Goal: Information Seeking & Learning: Learn about a topic

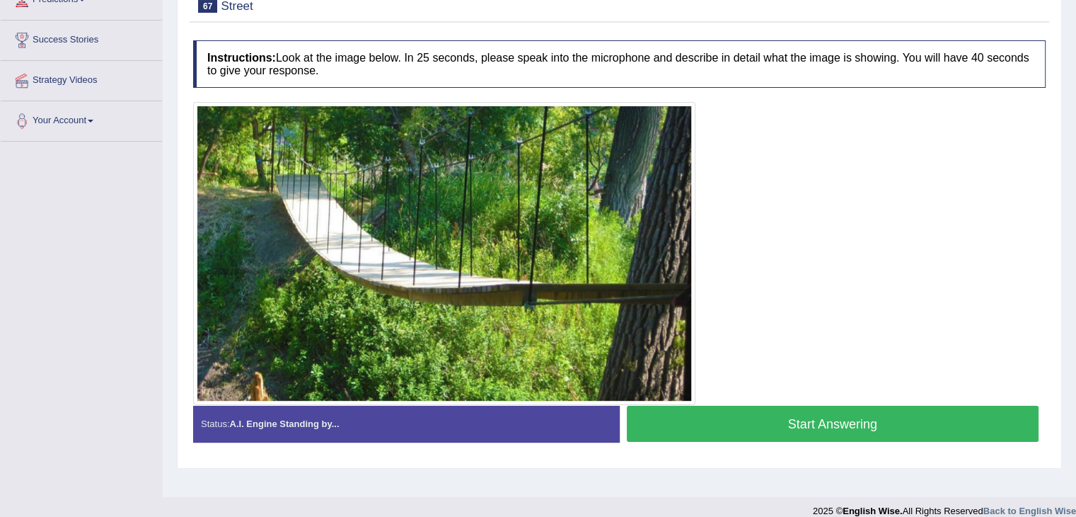
click at [798, 426] on button "Start Answering" at bounding box center [833, 423] width 412 height 36
click at [829, 420] on button "Start Answering" at bounding box center [833, 423] width 412 height 36
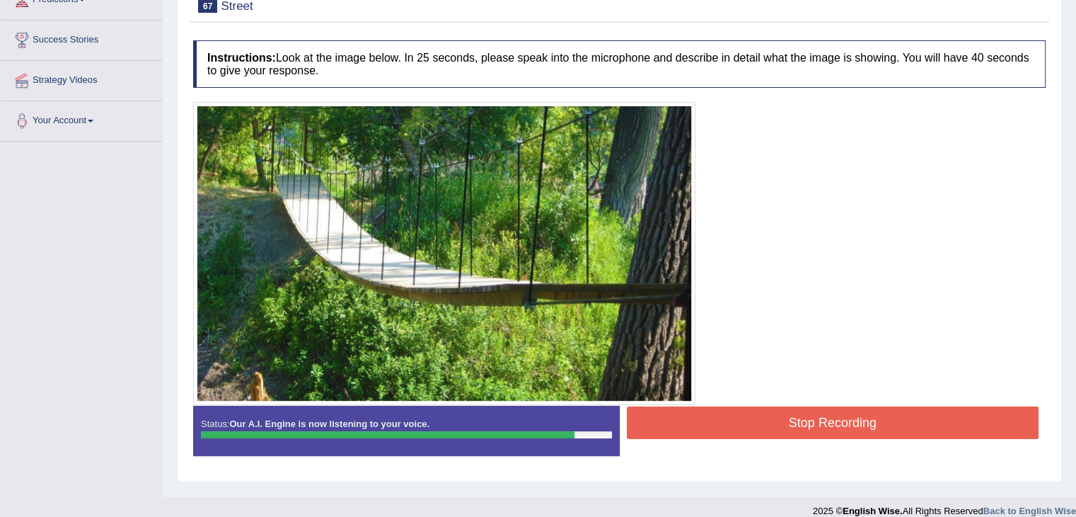
click at [829, 420] on button "Stop Recording" at bounding box center [833, 422] width 412 height 33
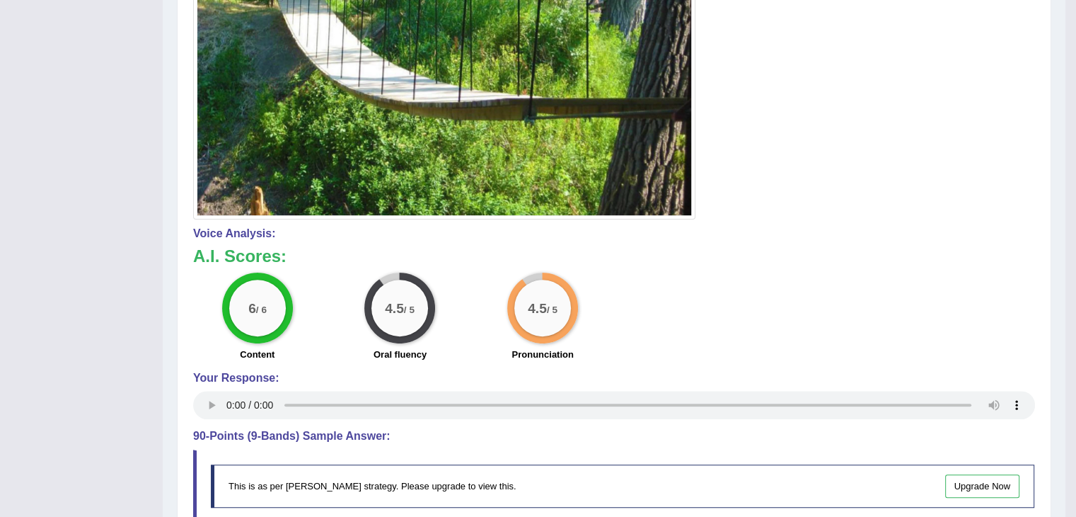
scroll to position [563, 0]
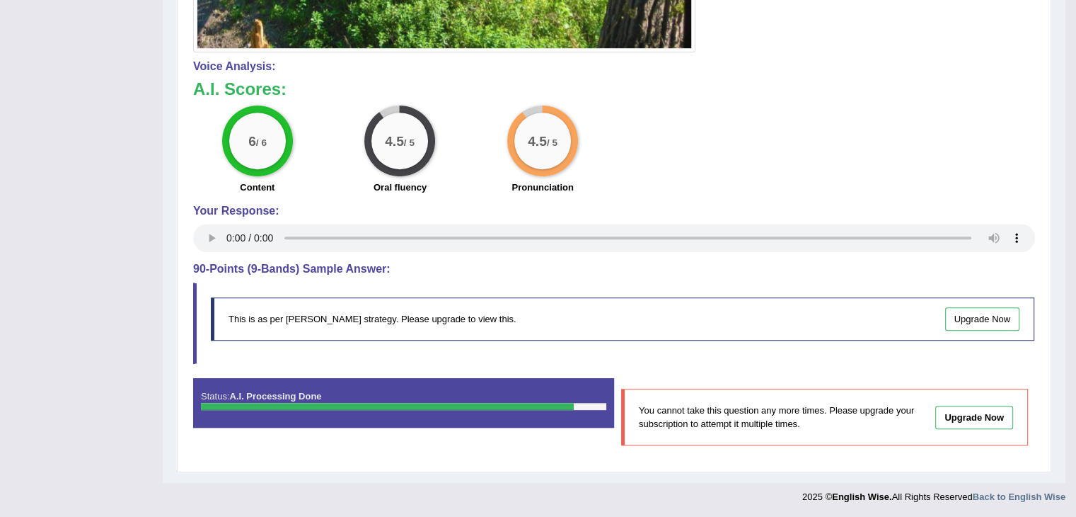
drag, startPoint x: 863, startPoint y: 188, endPoint x: 945, endPoint y: 154, distance: 88.4
click at [945, 154] on div "6 / 6 Content 4.5 / 5 Oral fluency 4.5 / 5 Pronunciation" at bounding box center [614, 150] width 856 height 91
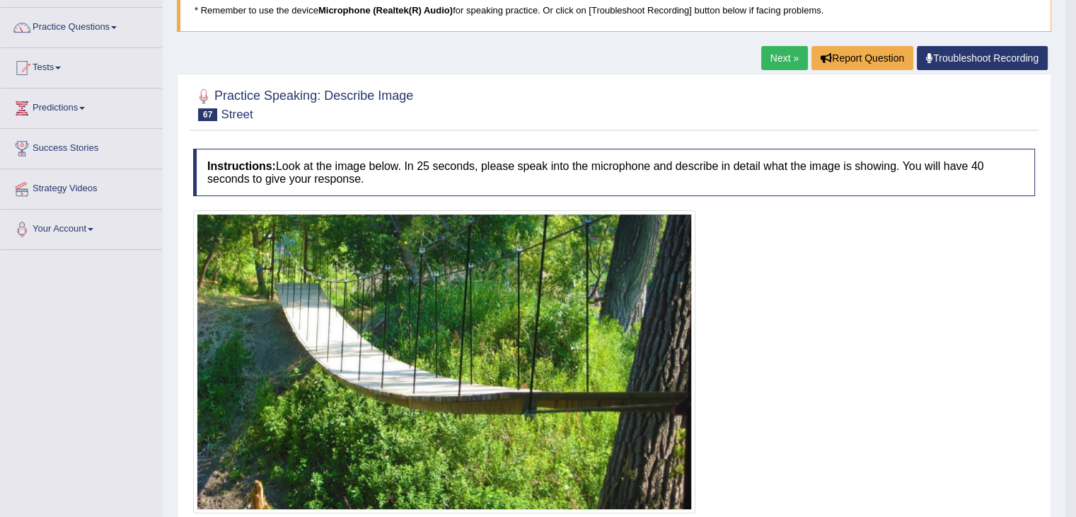
scroll to position [0, 0]
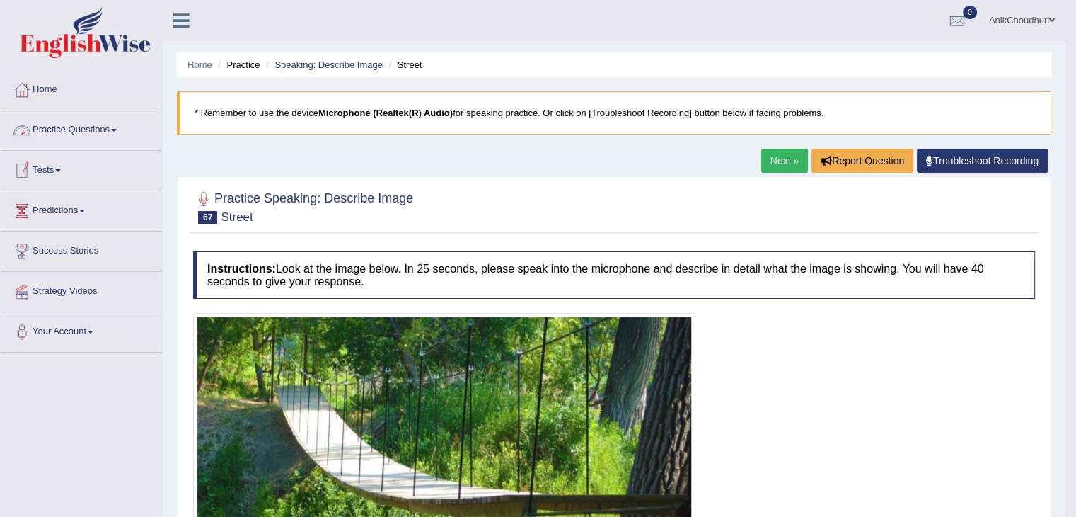
click at [102, 129] on link "Practice Questions" at bounding box center [81, 127] width 161 height 35
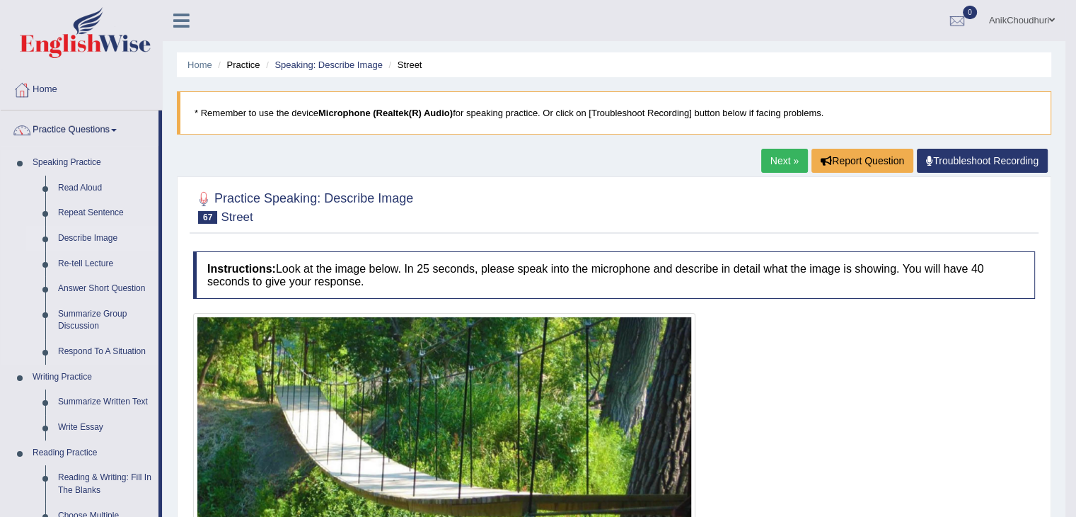
click at [93, 229] on link "Describe Image" at bounding box center [105, 238] width 107 height 25
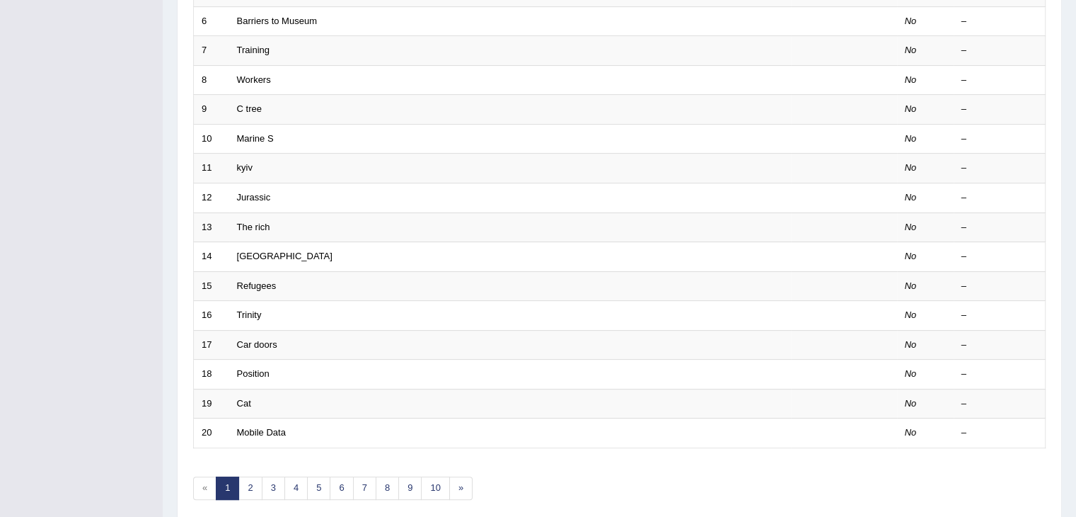
scroll to position [416, 0]
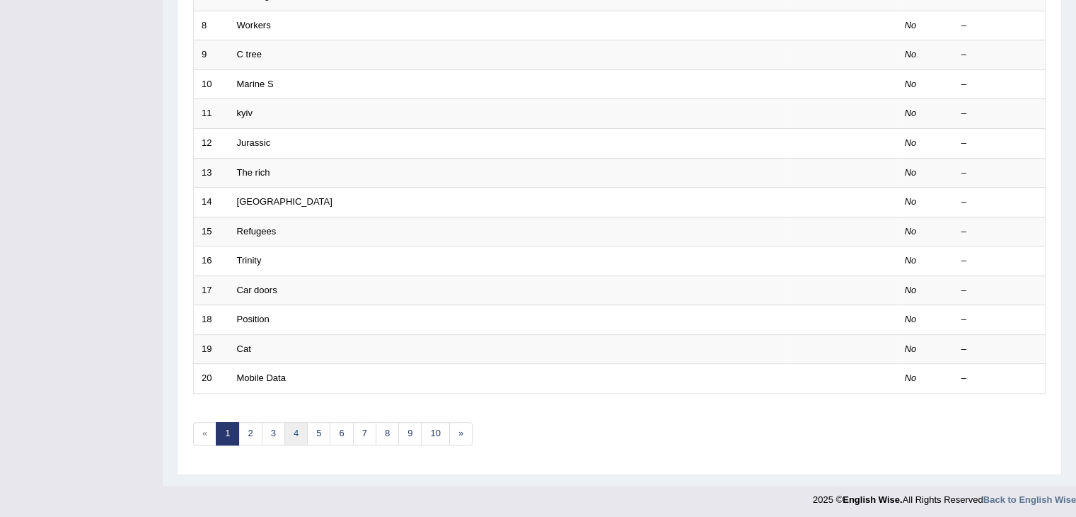
click at [292, 426] on link "4" at bounding box center [295, 433] width 23 height 23
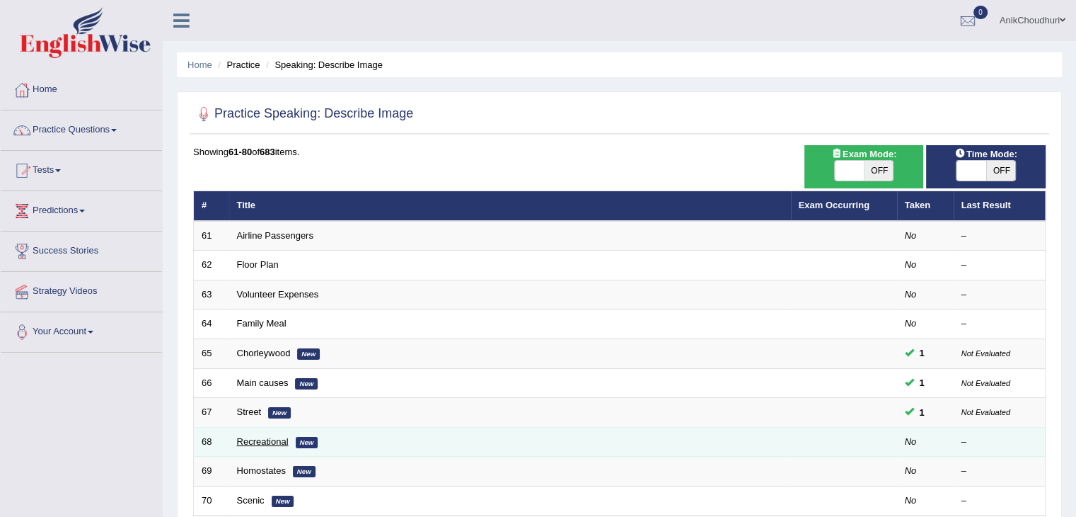
click at [259, 444] on link "Recreational" at bounding box center [263, 441] width 52 height 11
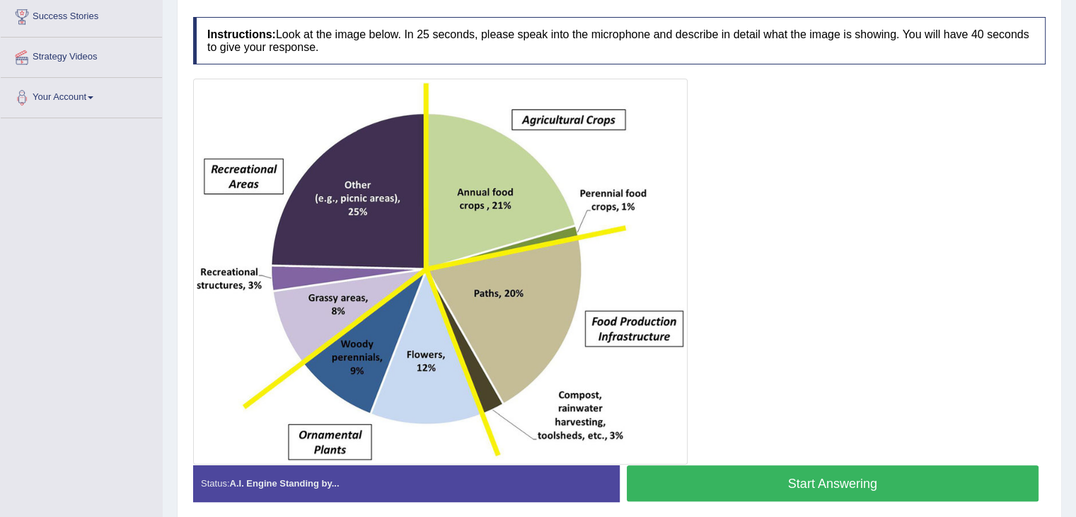
scroll to position [246, 0]
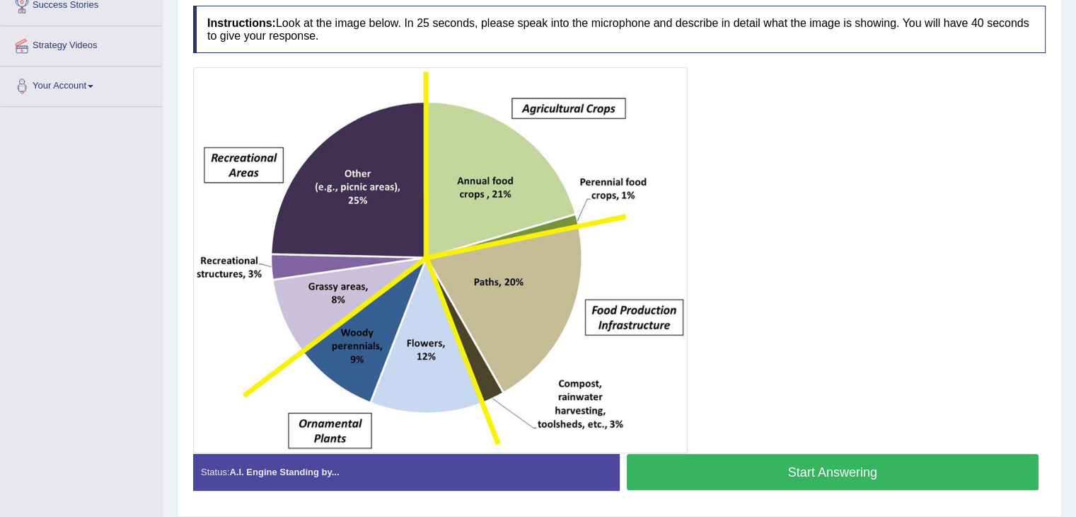
click at [1063, 326] on div "Home Practice Speaking: Describe Image Recreational * Remember to use the devic…" at bounding box center [619, 140] width 913 height 773
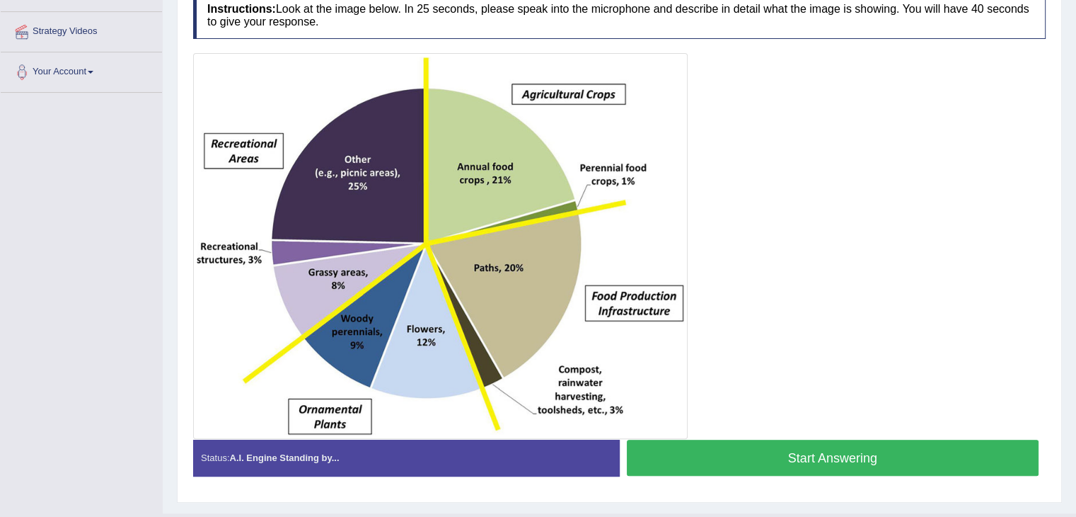
scroll to position [290, 0]
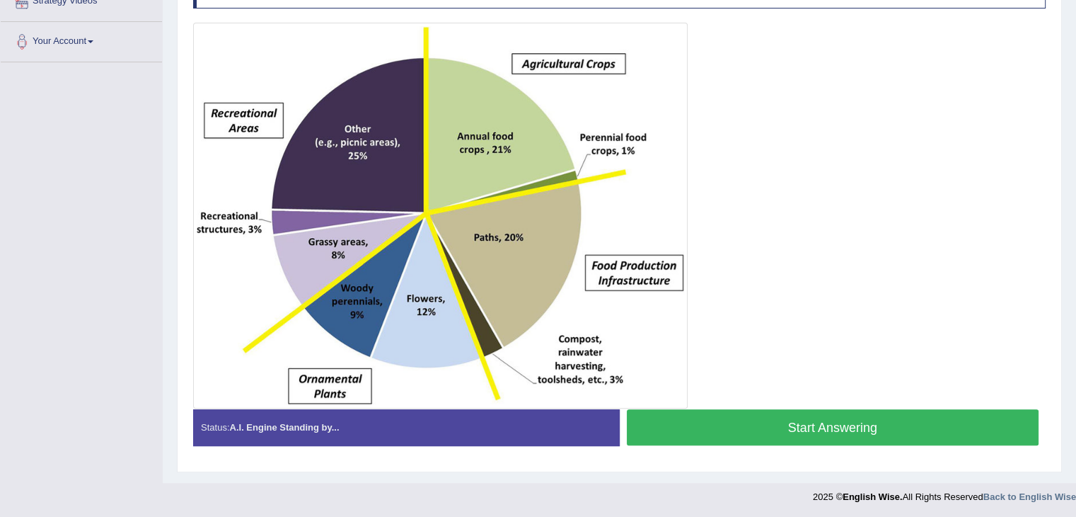
click at [807, 428] on button "Start Answering" at bounding box center [833, 427] width 412 height 36
click at [846, 415] on button "Start Answering" at bounding box center [833, 427] width 412 height 36
click at [821, 417] on button "Start Answering" at bounding box center [833, 427] width 412 height 36
click at [795, 421] on button "Start Answering" at bounding box center [833, 427] width 412 height 36
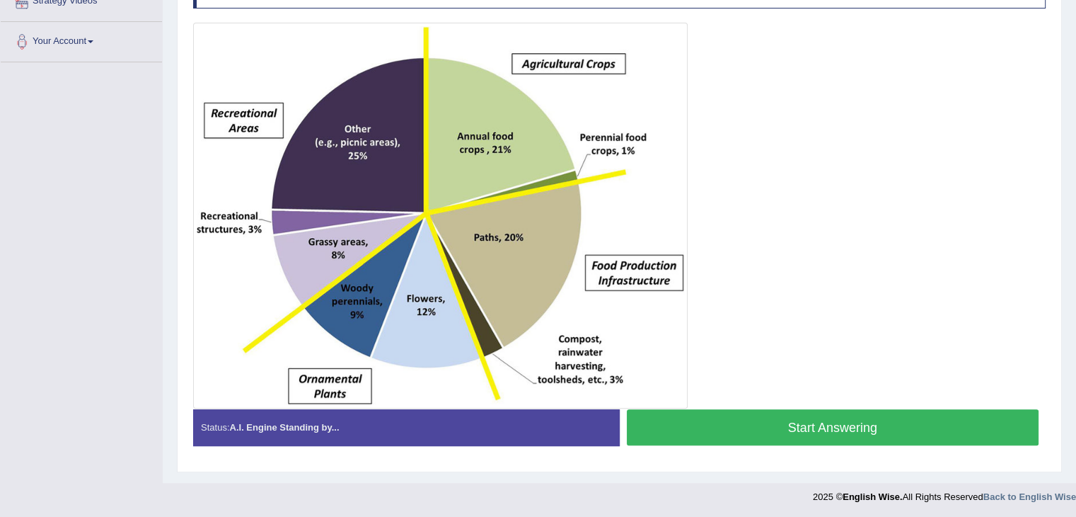
click at [807, 415] on button "Start Answering" at bounding box center [833, 427] width 412 height 36
click at [747, 425] on button "Start Answering" at bounding box center [833, 427] width 412 height 36
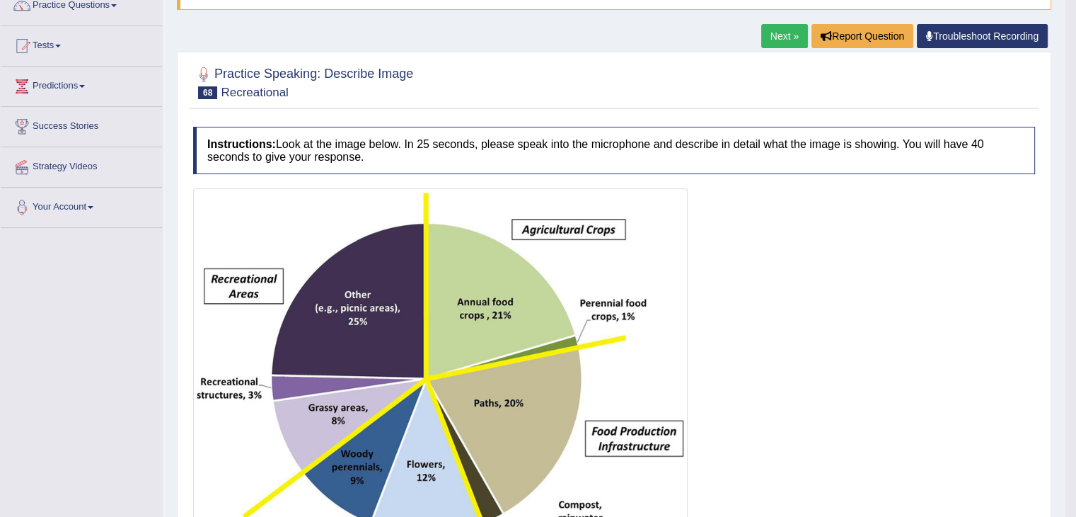
scroll to position [0, 0]
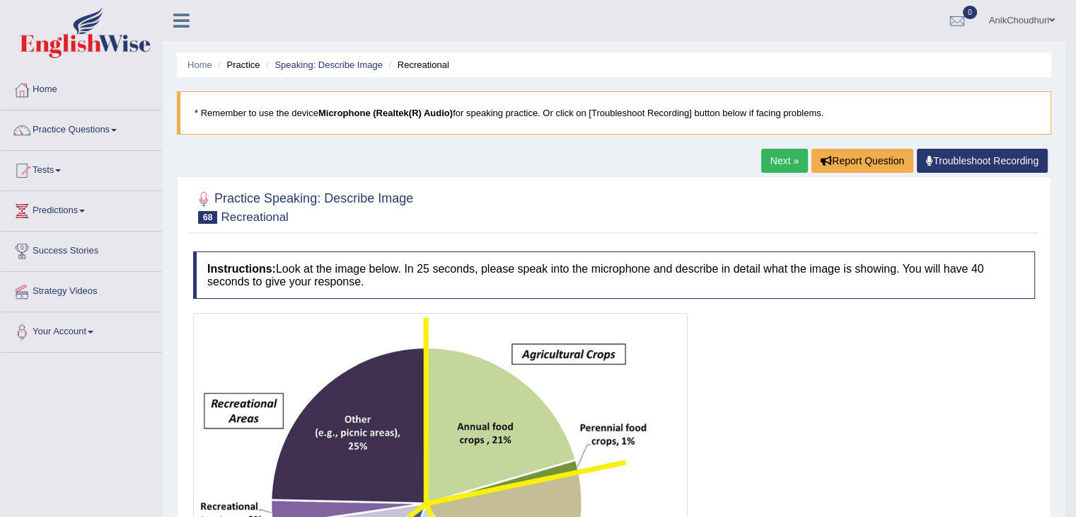
click at [987, 162] on link "Troubleshoot Recording" at bounding box center [982, 161] width 131 height 24
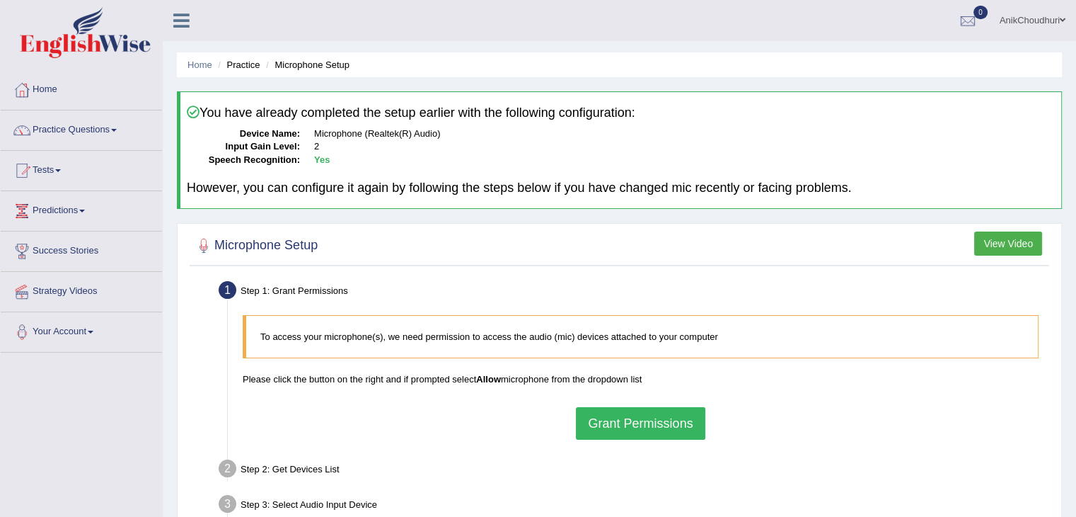
click at [674, 417] on button "Grant Permissions" at bounding box center [640, 423] width 129 height 33
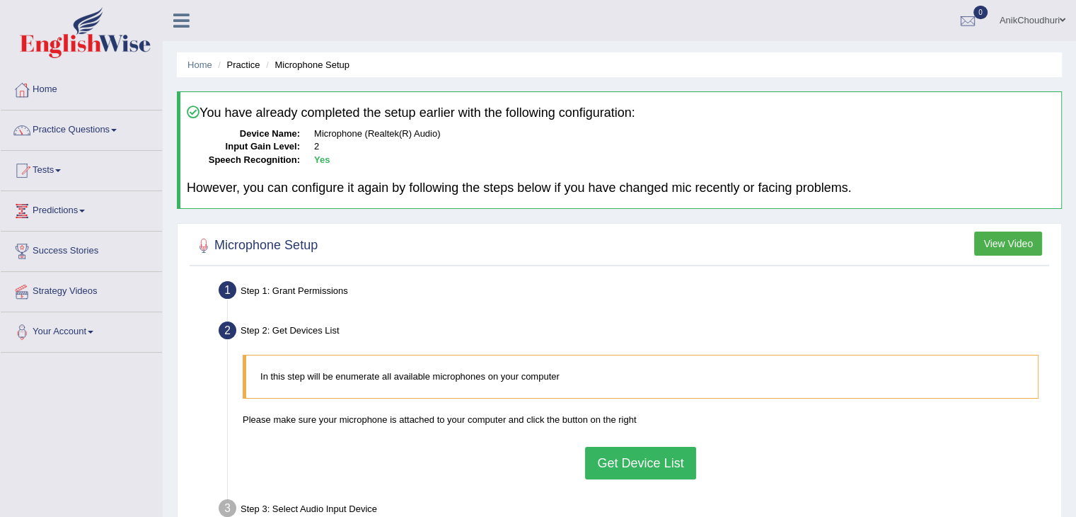
click at [637, 465] on button "Get Device List" at bounding box center [640, 462] width 110 height 33
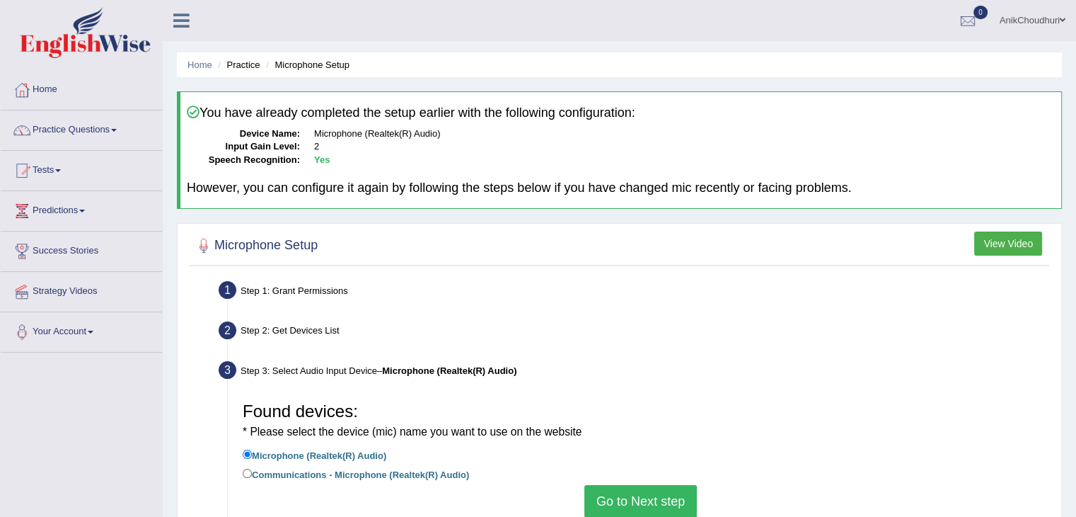
click at [648, 502] on button "Go to Next step" at bounding box center [640, 501] width 112 height 33
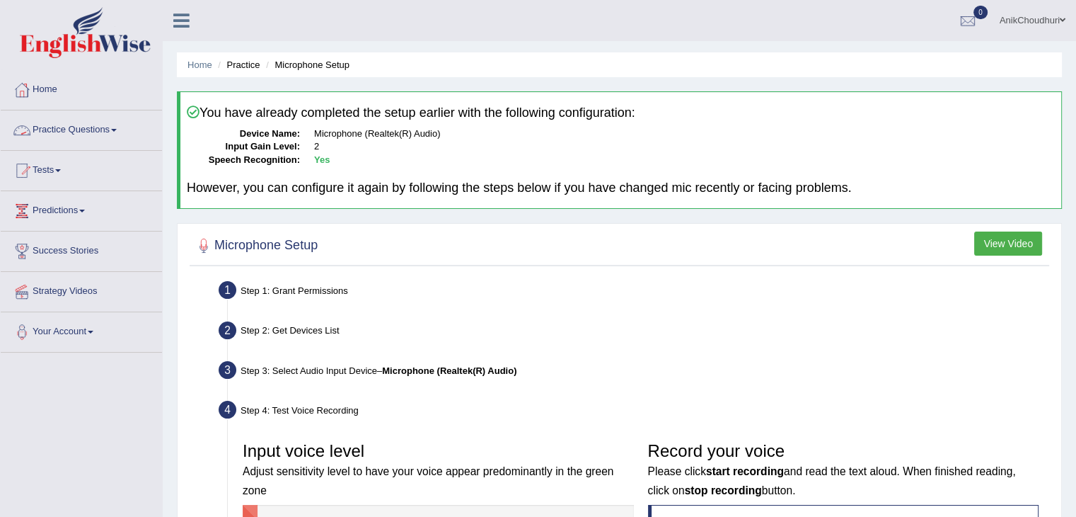
click at [90, 136] on link "Practice Questions" at bounding box center [81, 127] width 161 height 35
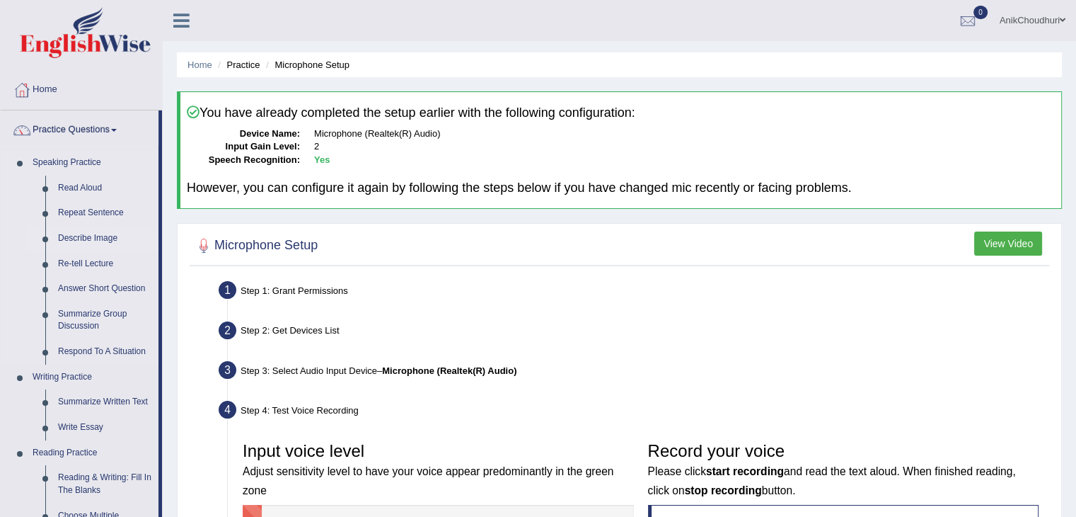
click at [103, 234] on link "Describe Image" at bounding box center [105, 238] width 107 height 25
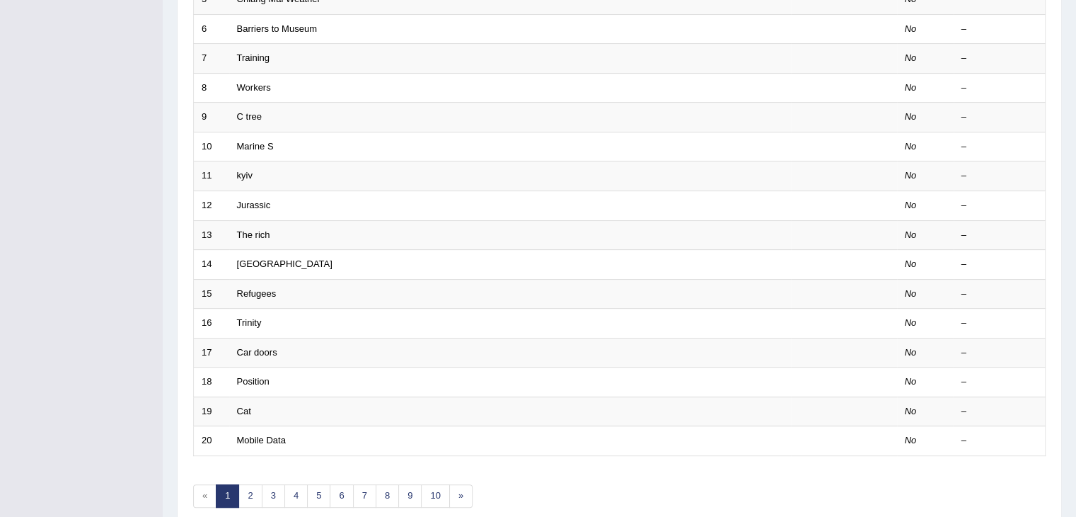
scroll to position [373, 0]
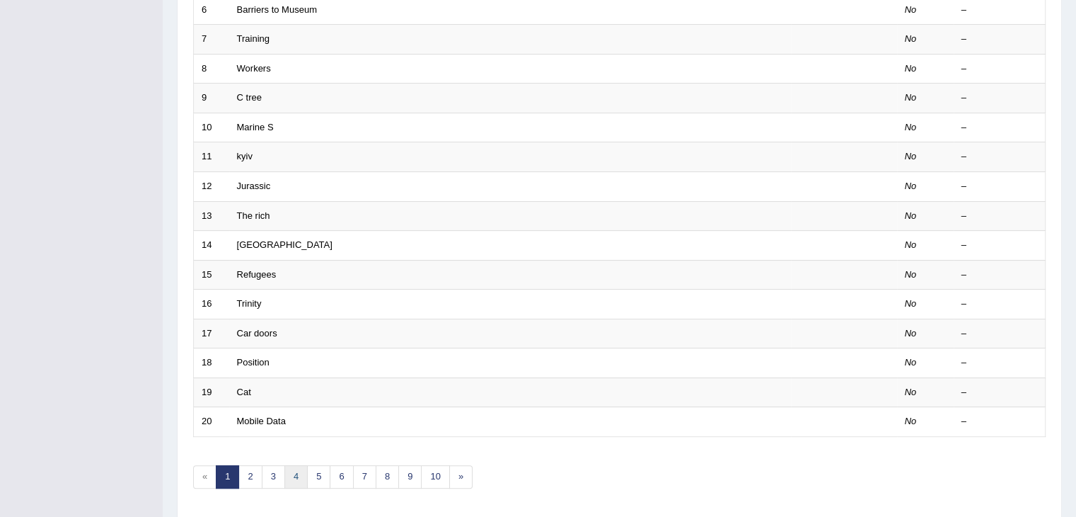
click at [296, 468] on link "4" at bounding box center [295, 476] width 23 height 23
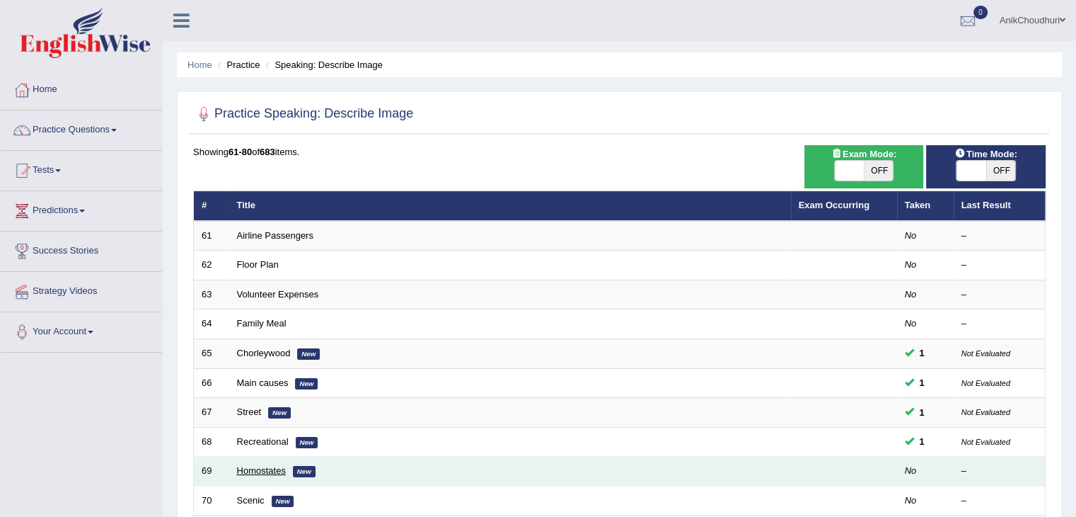
click at [277, 470] on link "Homostates" at bounding box center [261, 470] width 49 height 11
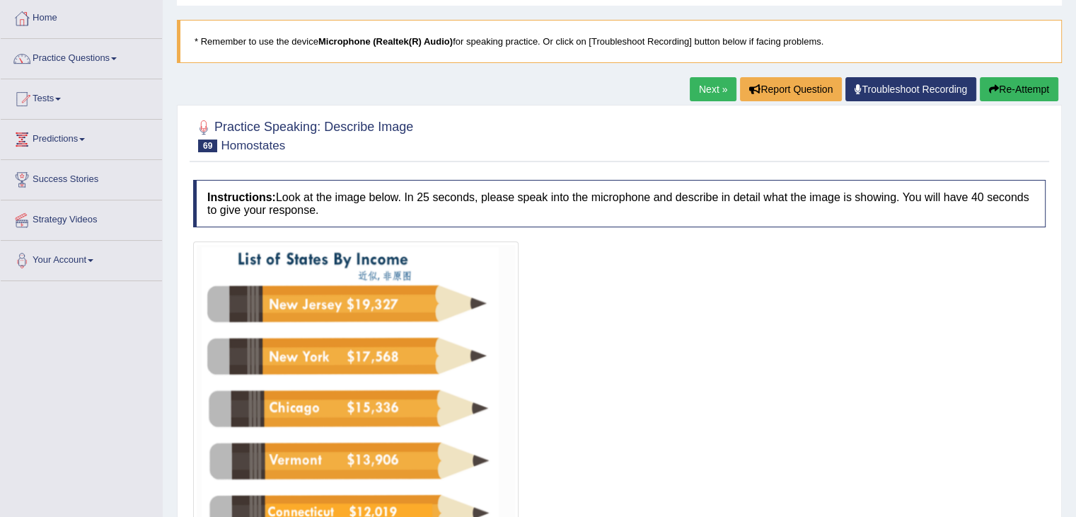
scroll to position [132, 0]
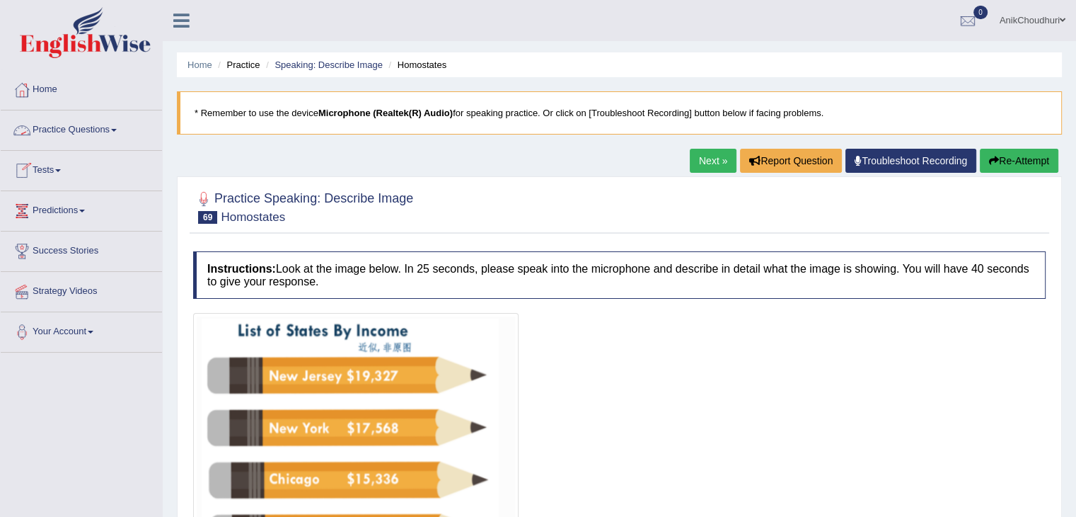
click at [101, 129] on link "Practice Questions" at bounding box center [81, 127] width 161 height 35
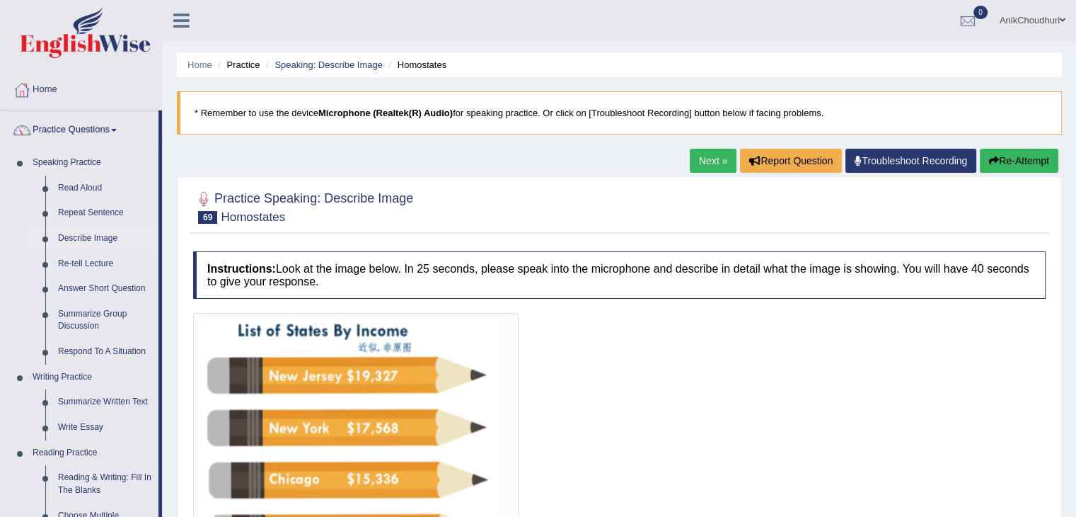
click at [79, 240] on link "Describe Image" at bounding box center [105, 238] width 107 height 25
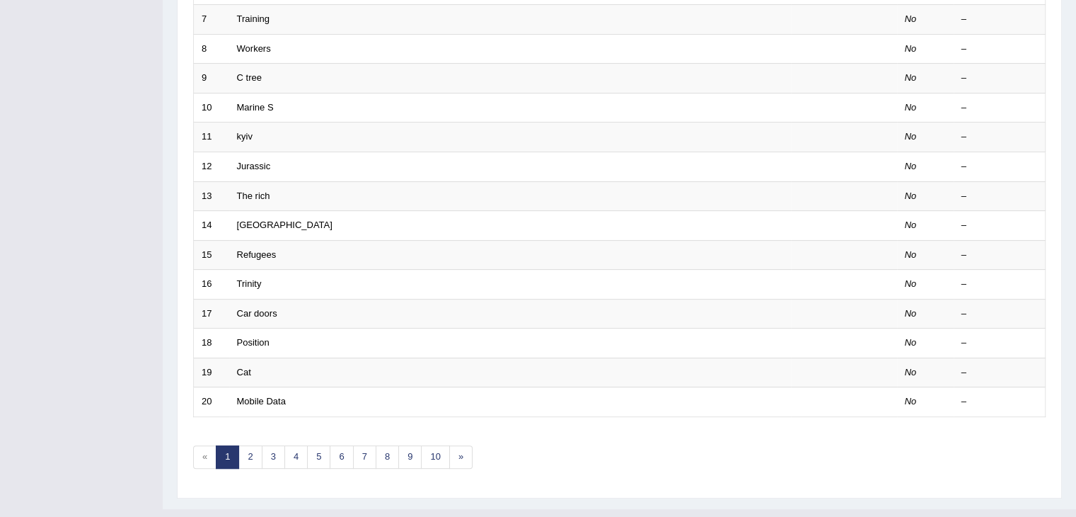
scroll to position [410, 0]
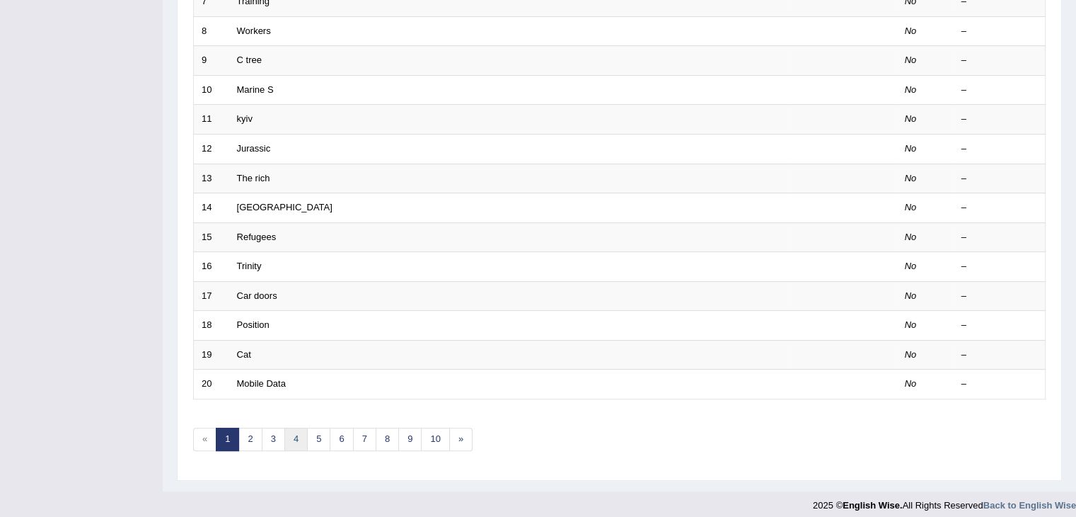
click at [287, 432] on link "4" at bounding box center [295, 438] width 23 height 23
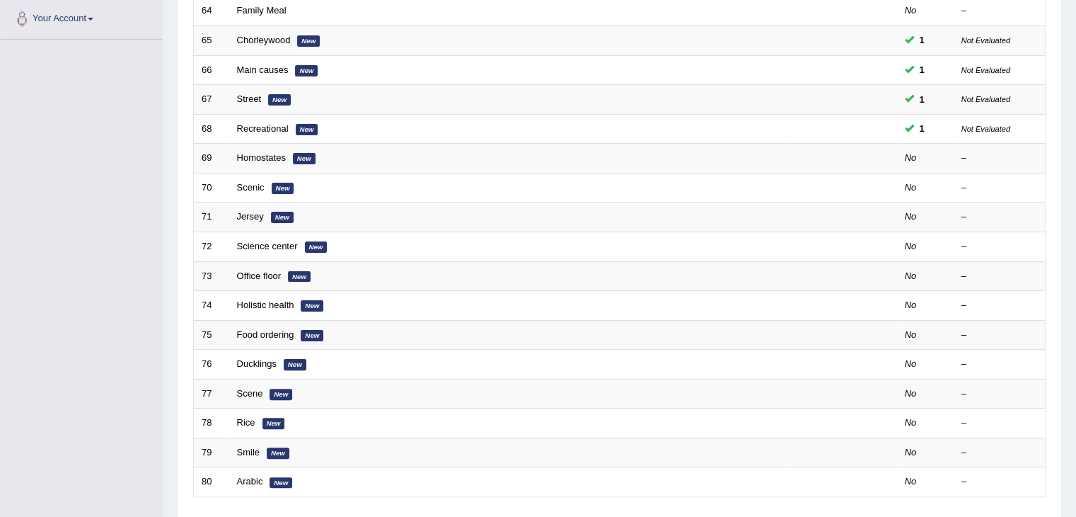
scroll to position [386, 0]
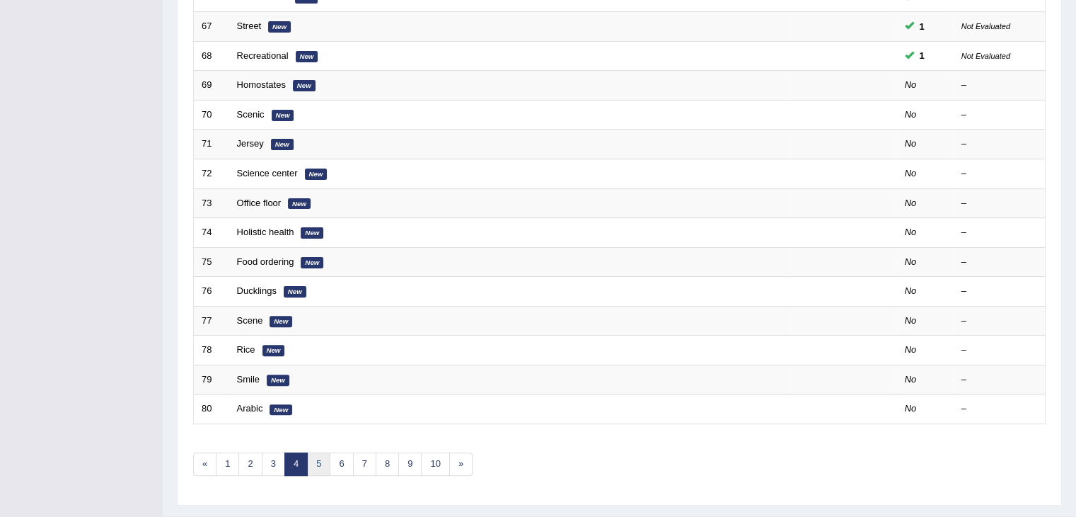
click at [318, 454] on link "5" at bounding box center [318, 463] width 23 height 23
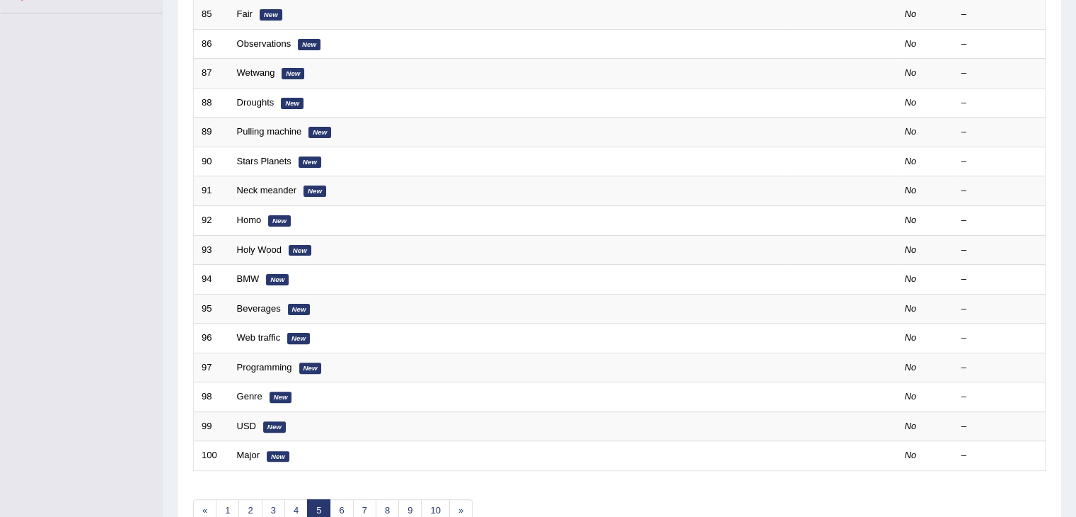
scroll to position [387, 0]
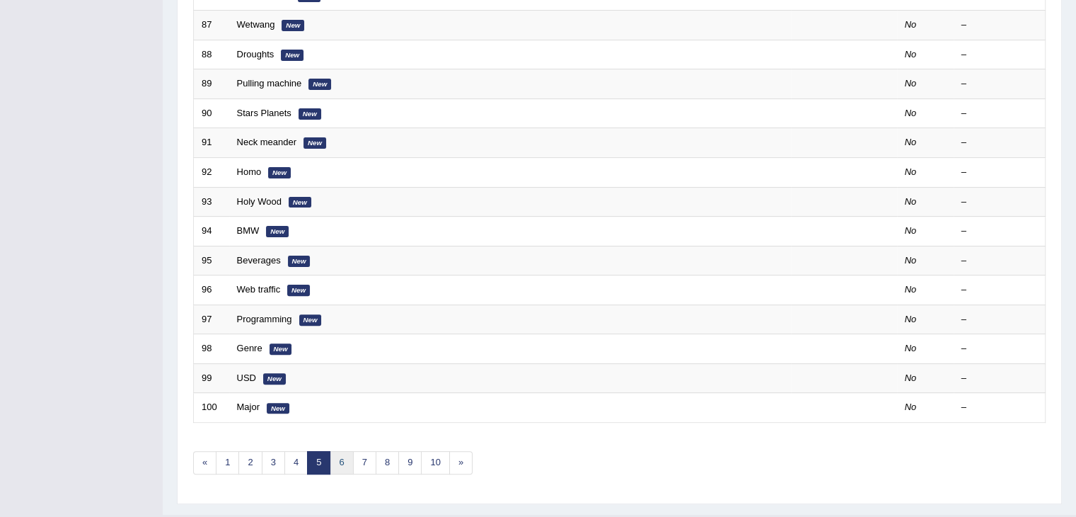
click at [344, 454] on link "6" at bounding box center [341, 462] width 23 height 23
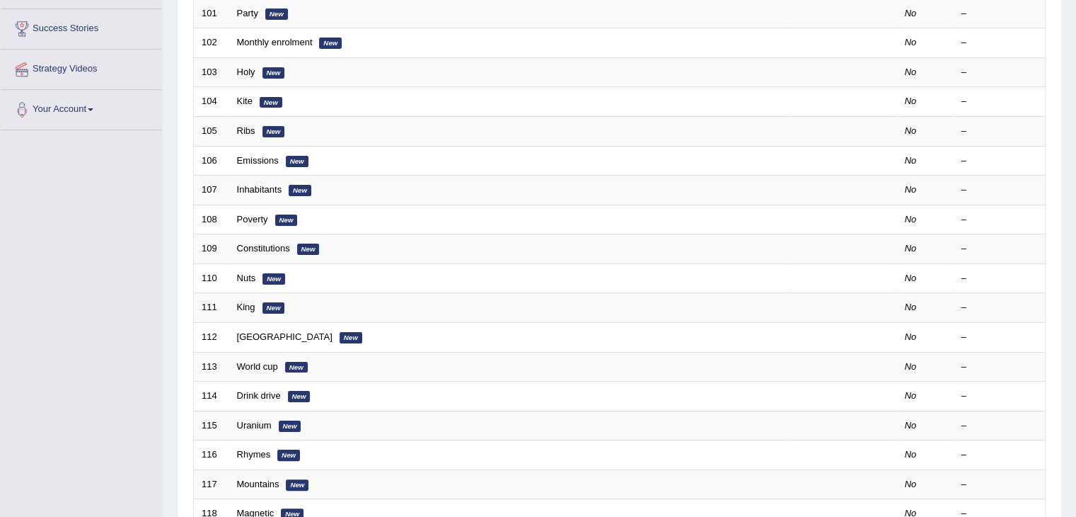
scroll to position [416, 0]
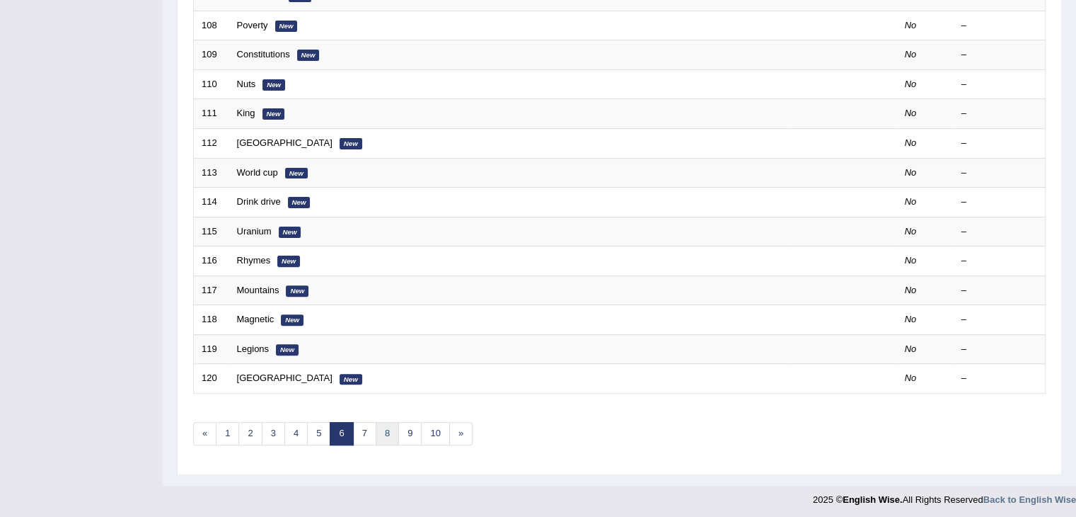
click at [376, 432] on link "8" at bounding box center [387, 433] width 23 height 23
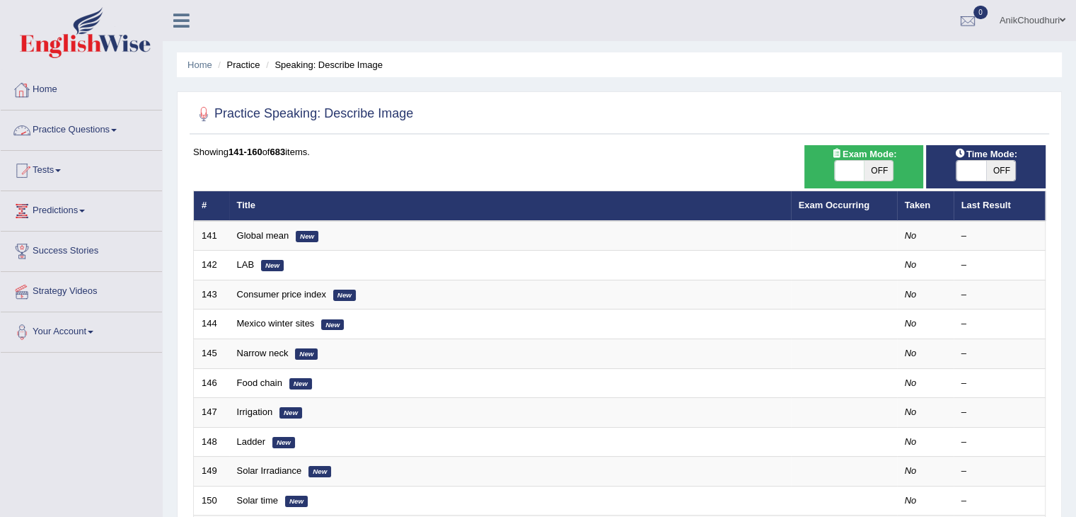
click at [40, 95] on link "Home" at bounding box center [81, 87] width 161 height 35
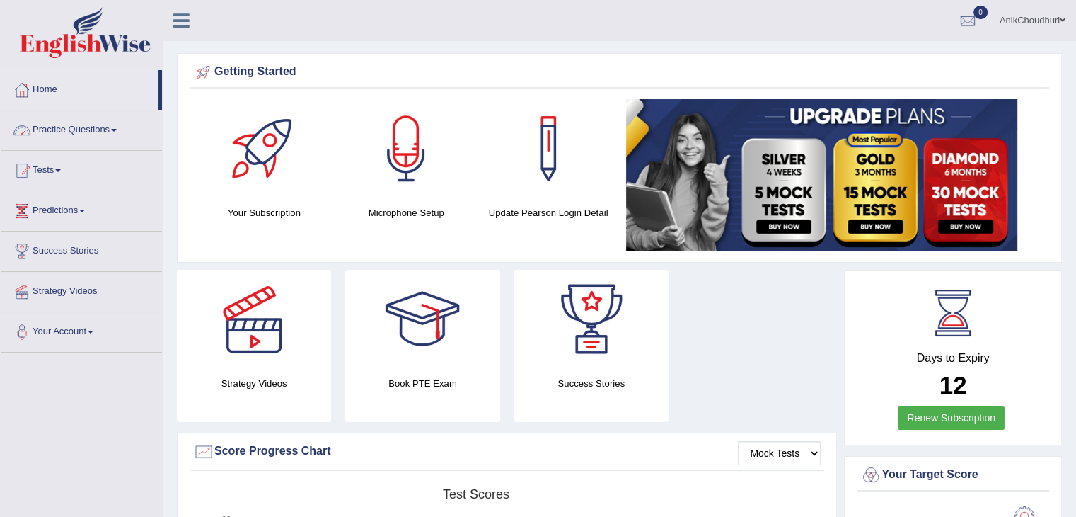
click at [64, 122] on link "Practice Questions" at bounding box center [81, 127] width 161 height 35
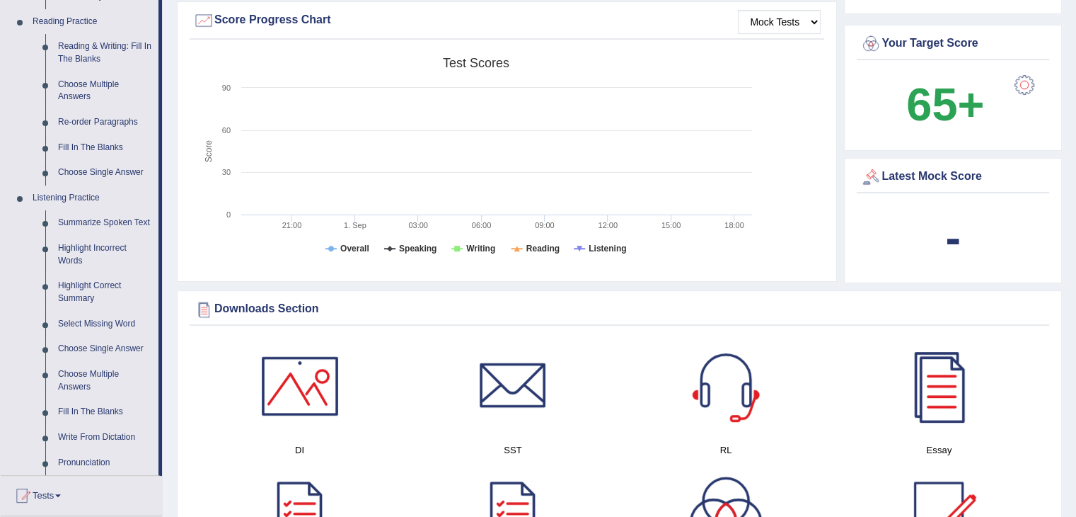
scroll to position [443, 0]
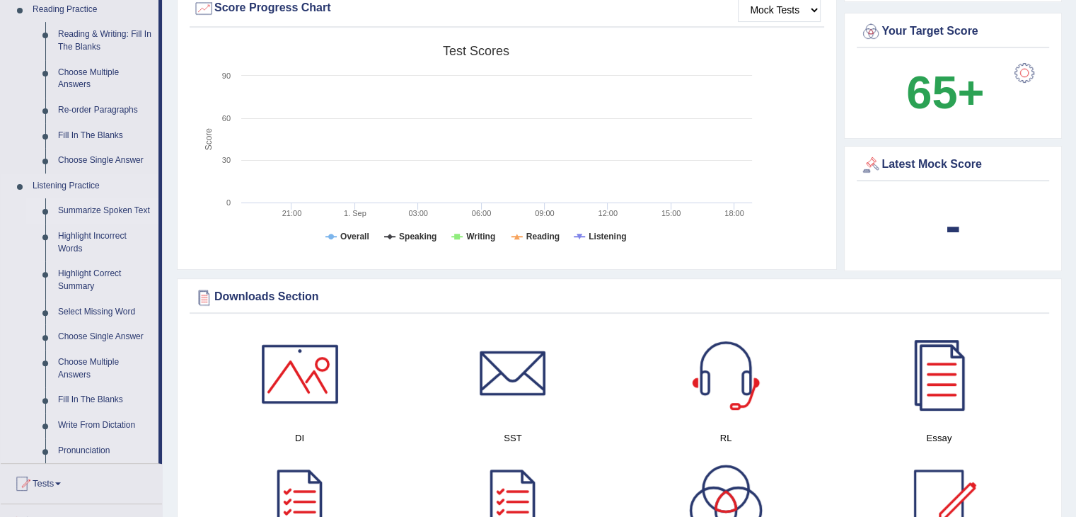
click at [110, 213] on link "Summarize Spoken Text" at bounding box center [105, 210] width 107 height 25
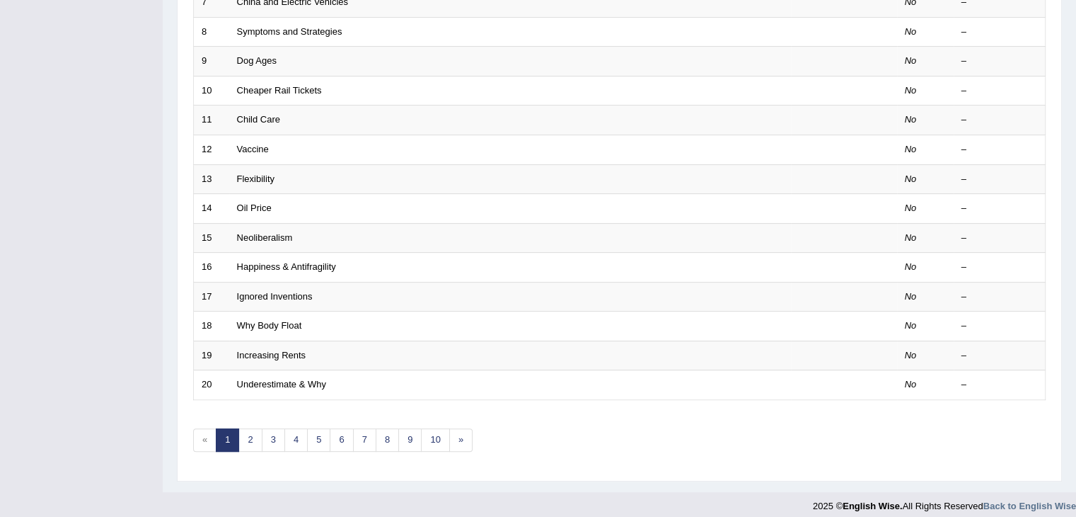
scroll to position [416, 0]
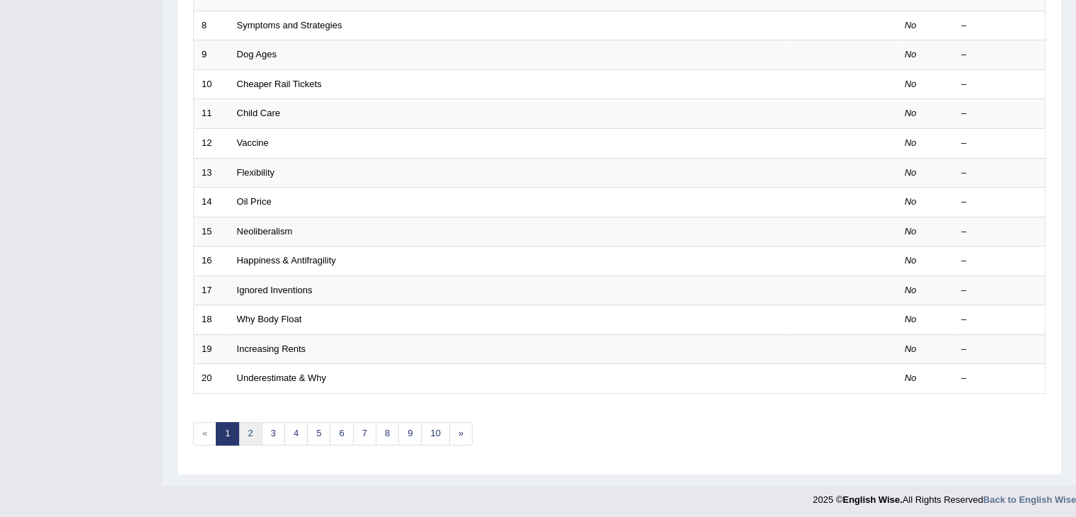
click at [246, 431] on link "2" at bounding box center [249, 433] width 23 height 23
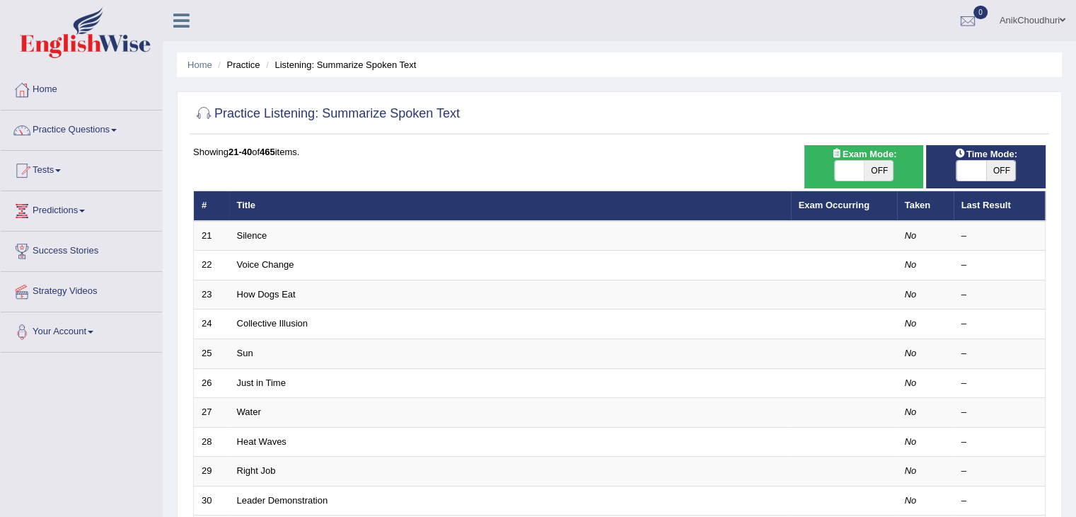
scroll to position [332, 0]
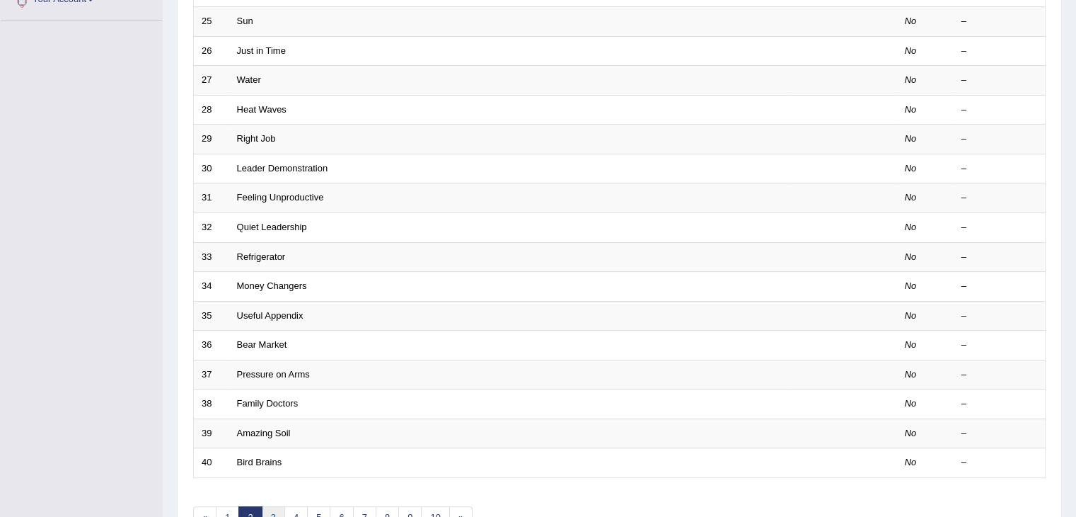
click at [275, 513] on link "3" at bounding box center [273, 517] width 23 height 23
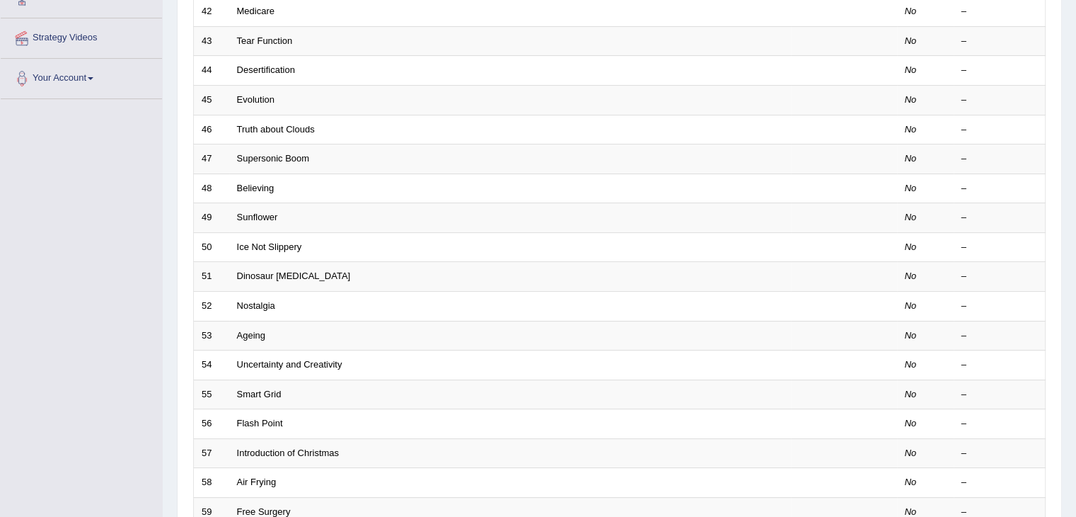
scroll to position [416, 0]
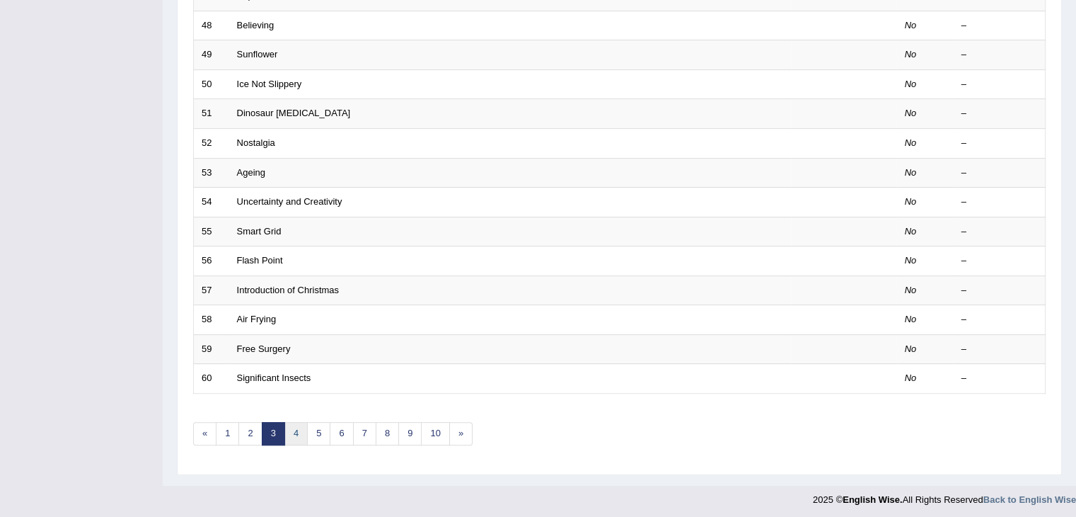
click at [292, 422] on link "4" at bounding box center [295, 433] width 23 height 23
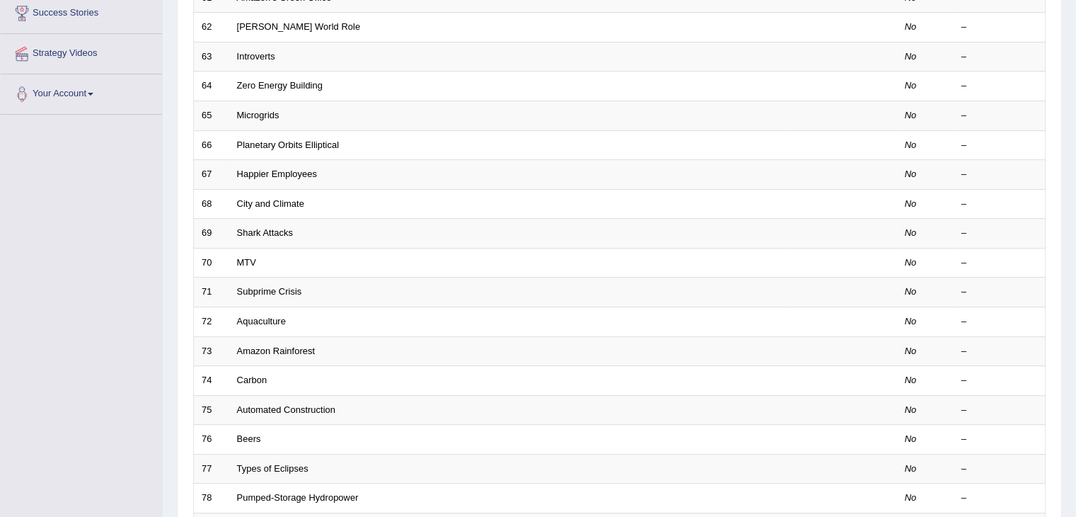
scroll to position [334, 0]
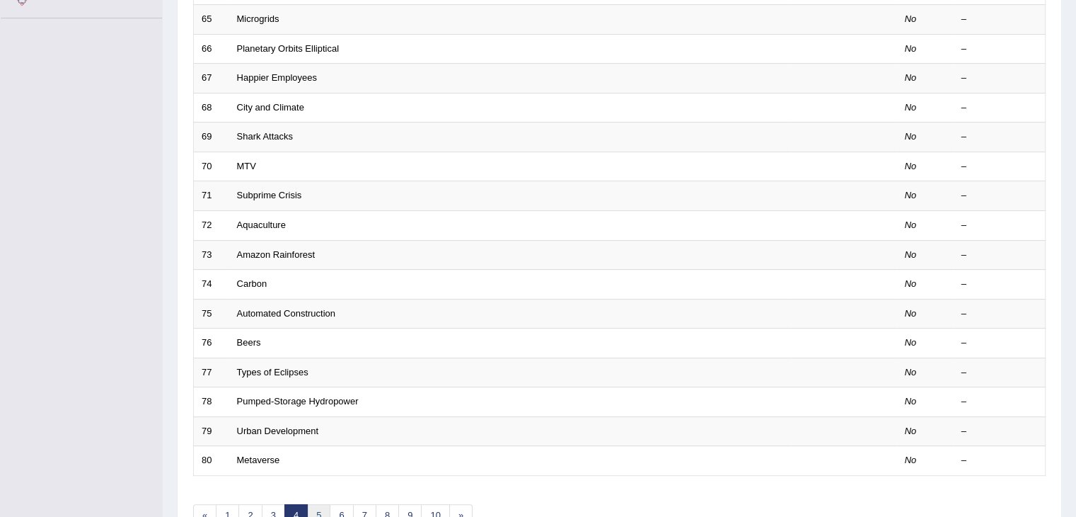
click at [310, 506] on link "5" at bounding box center [318, 515] width 23 height 23
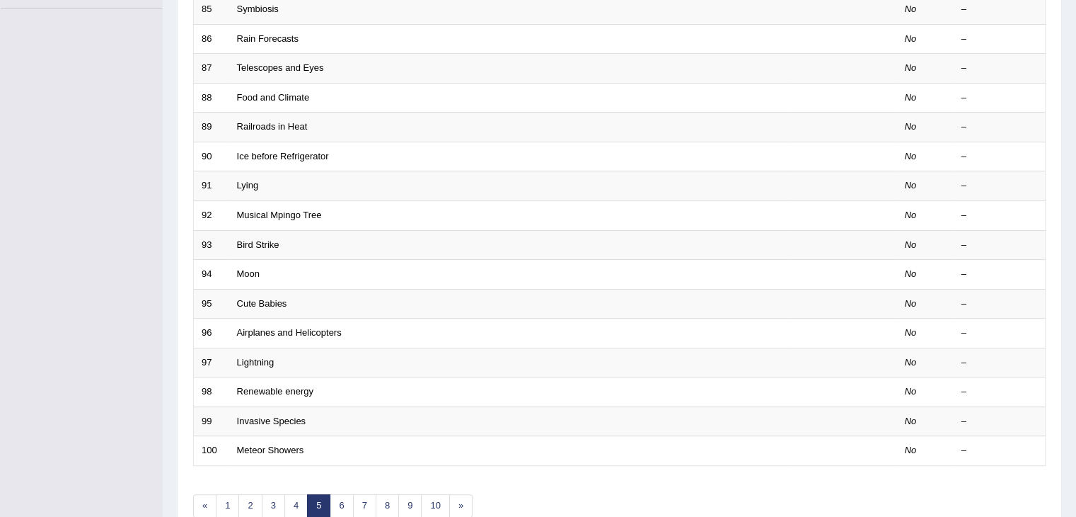
scroll to position [357, 0]
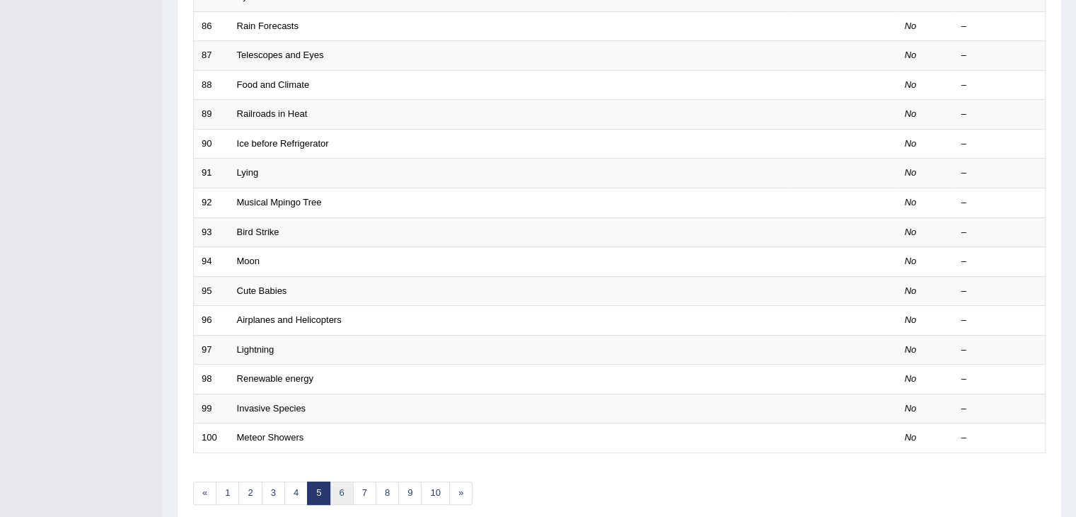
click at [341, 487] on link "6" at bounding box center [341, 492] width 23 height 23
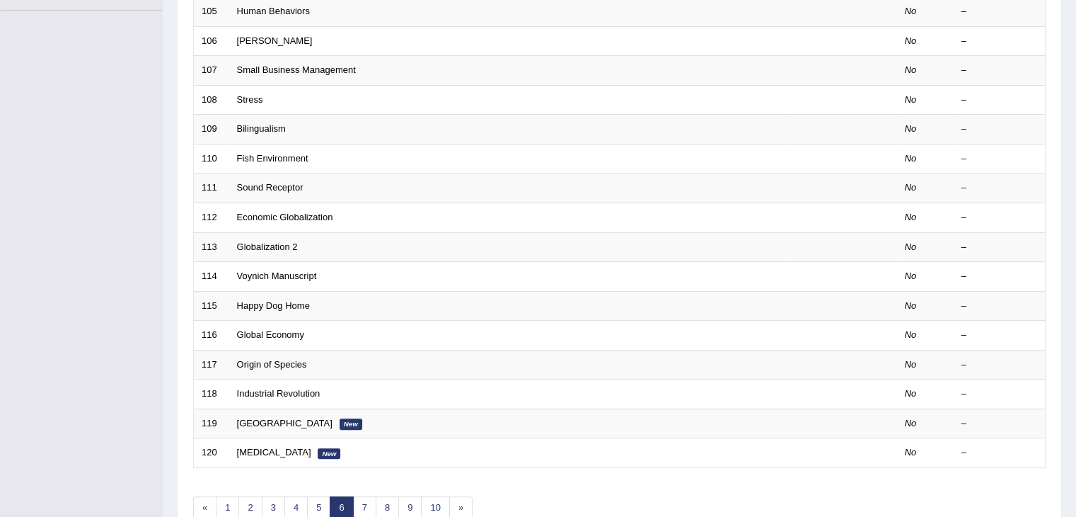
scroll to position [354, 0]
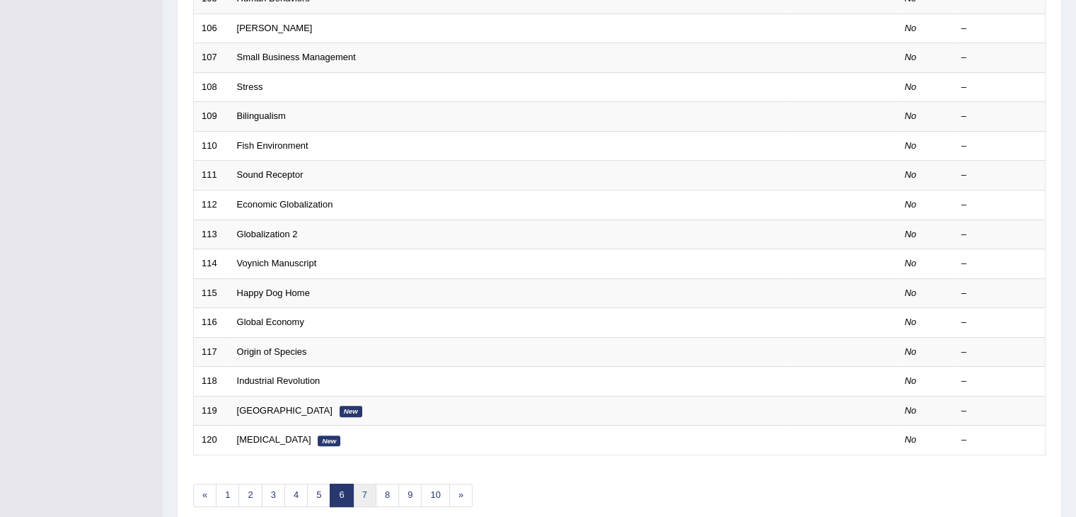
click at [359, 487] on link "7" at bounding box center [364, 494] width 23 height 23
